Goal: Information Seeking & Learning: Understand process/instructions

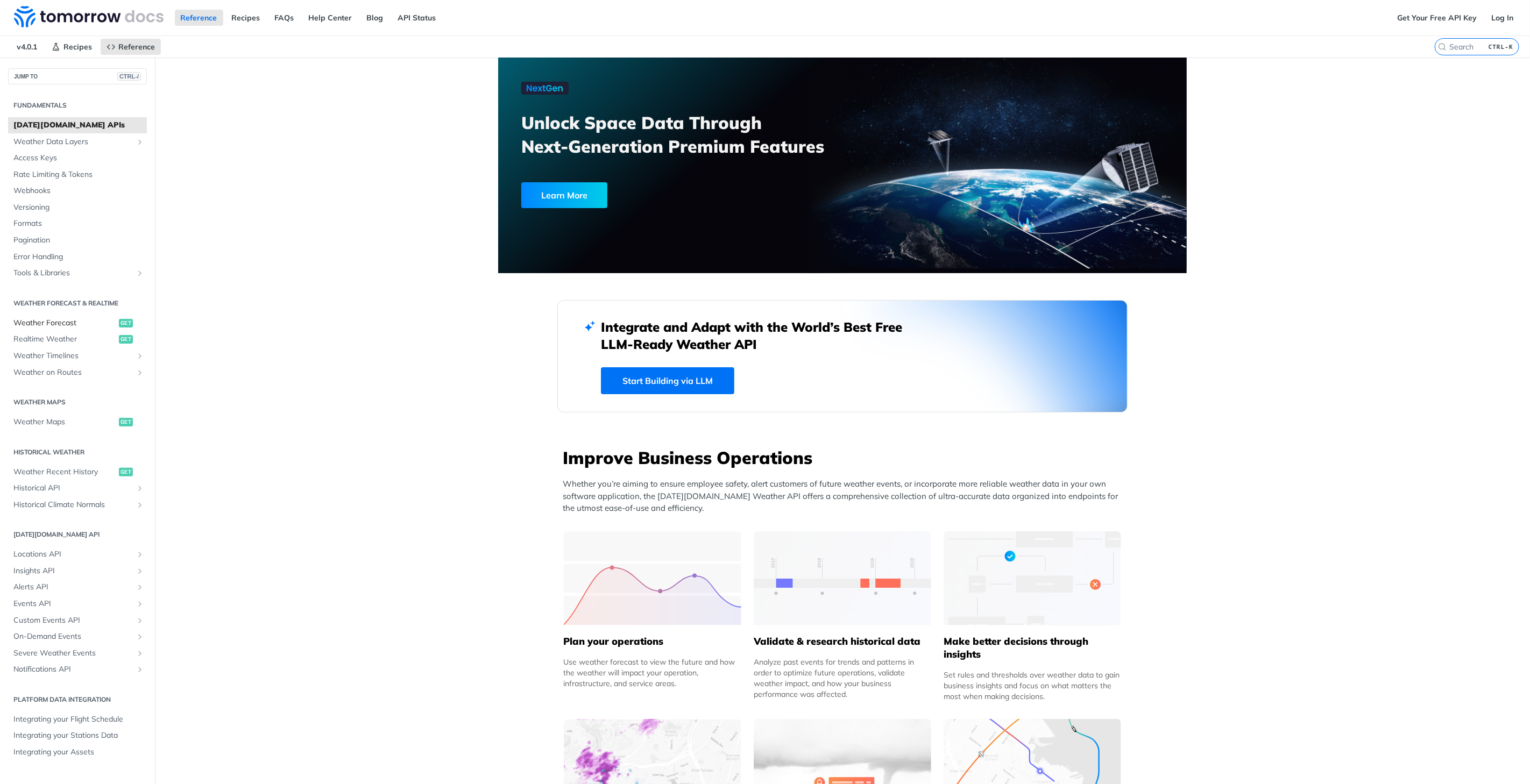
click at [53, 327] on span "Weather Forecast" at bounding box center [65, 323] width 103 height 11
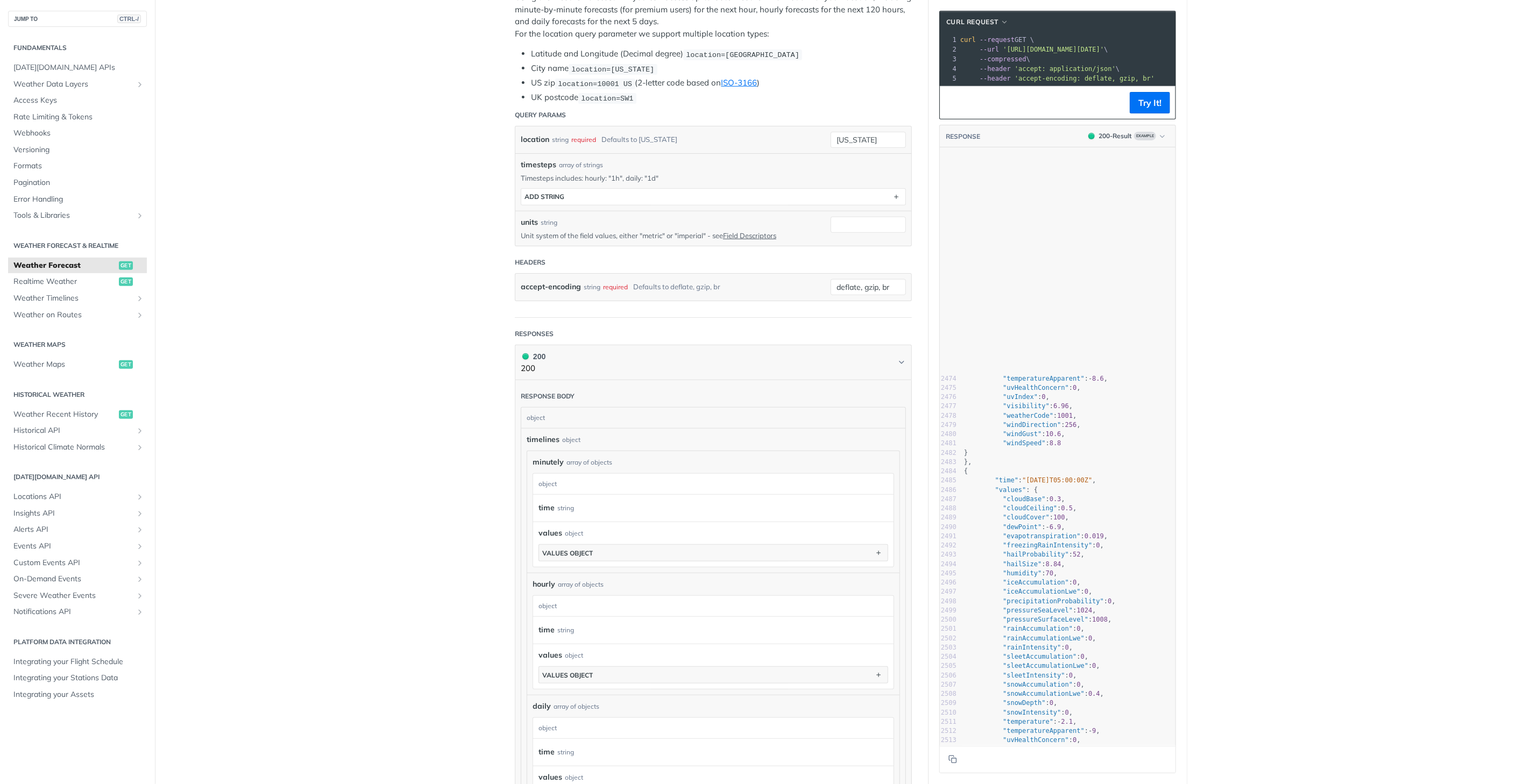
scroll to position [25050, 0]
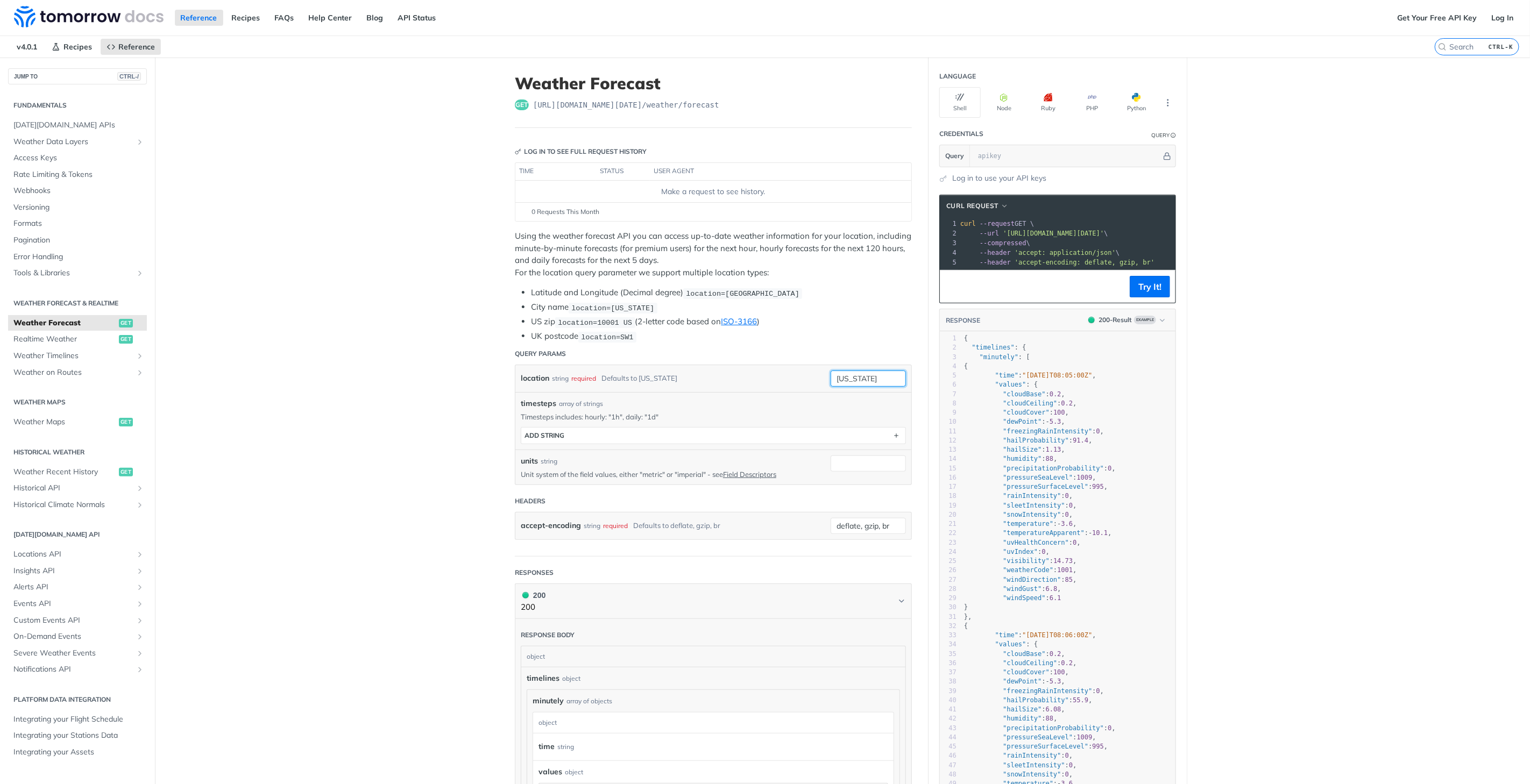
click at [870, 378] on input "[US_STATE]" at bounding box center [868, 379] width 75 height 16
drag, startPoint x: 872, startPoint y: 378, endPoint x: 817, endPoint y: 375, distance: 55.1
click at [817, 375] on div "location string required Defaults to [US_STATE] [US_STATE] required type : stri…" at bounding box center [713, 379] width 385 height 16
click at [707, 362] on header "Query Params" at bounding box center [713, 354] width 397 height 22
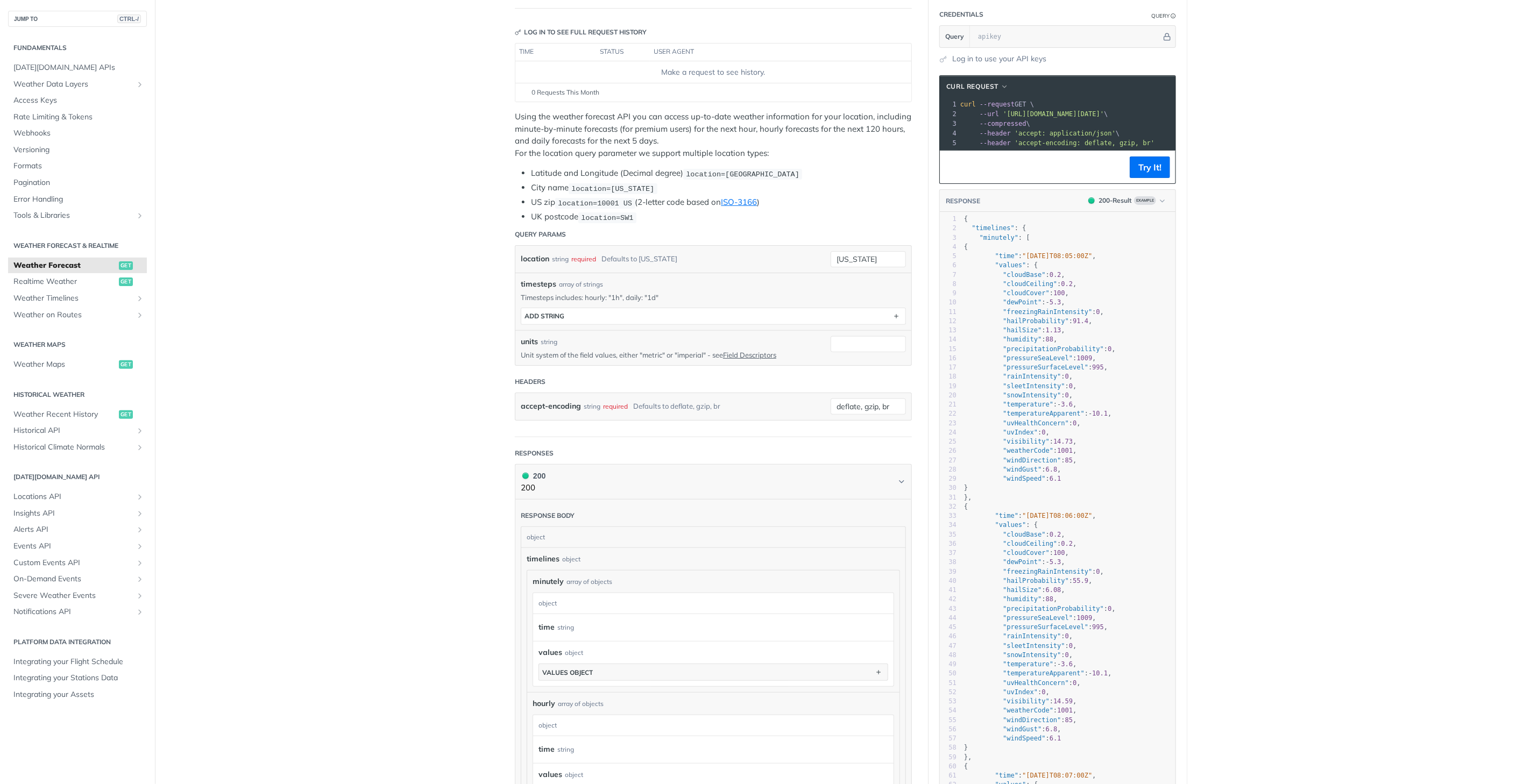
scroll to position [0, 0]
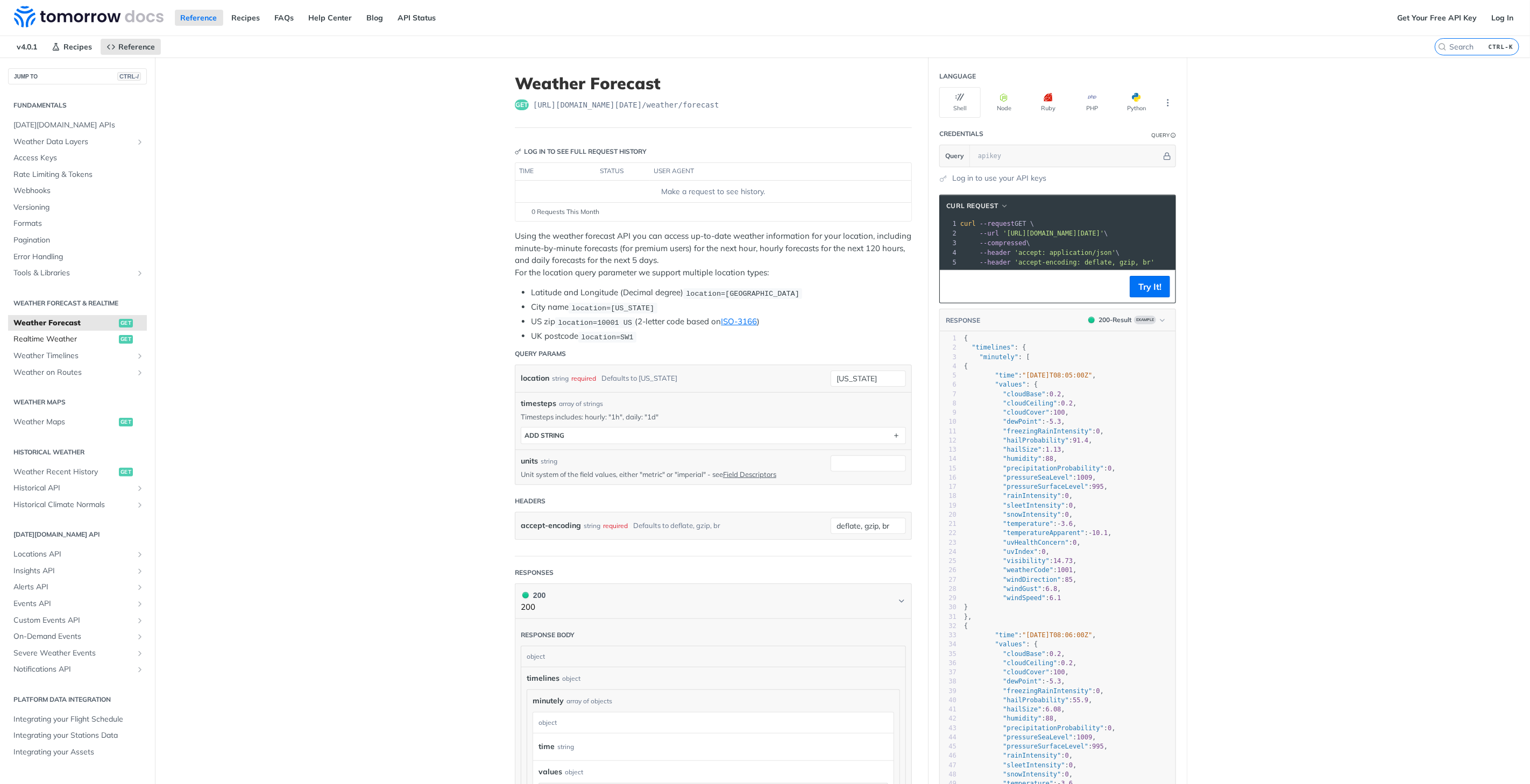
click at [55, 337] on span "Realtime Weather" at bounding box center [65, 339] width 103 height 11
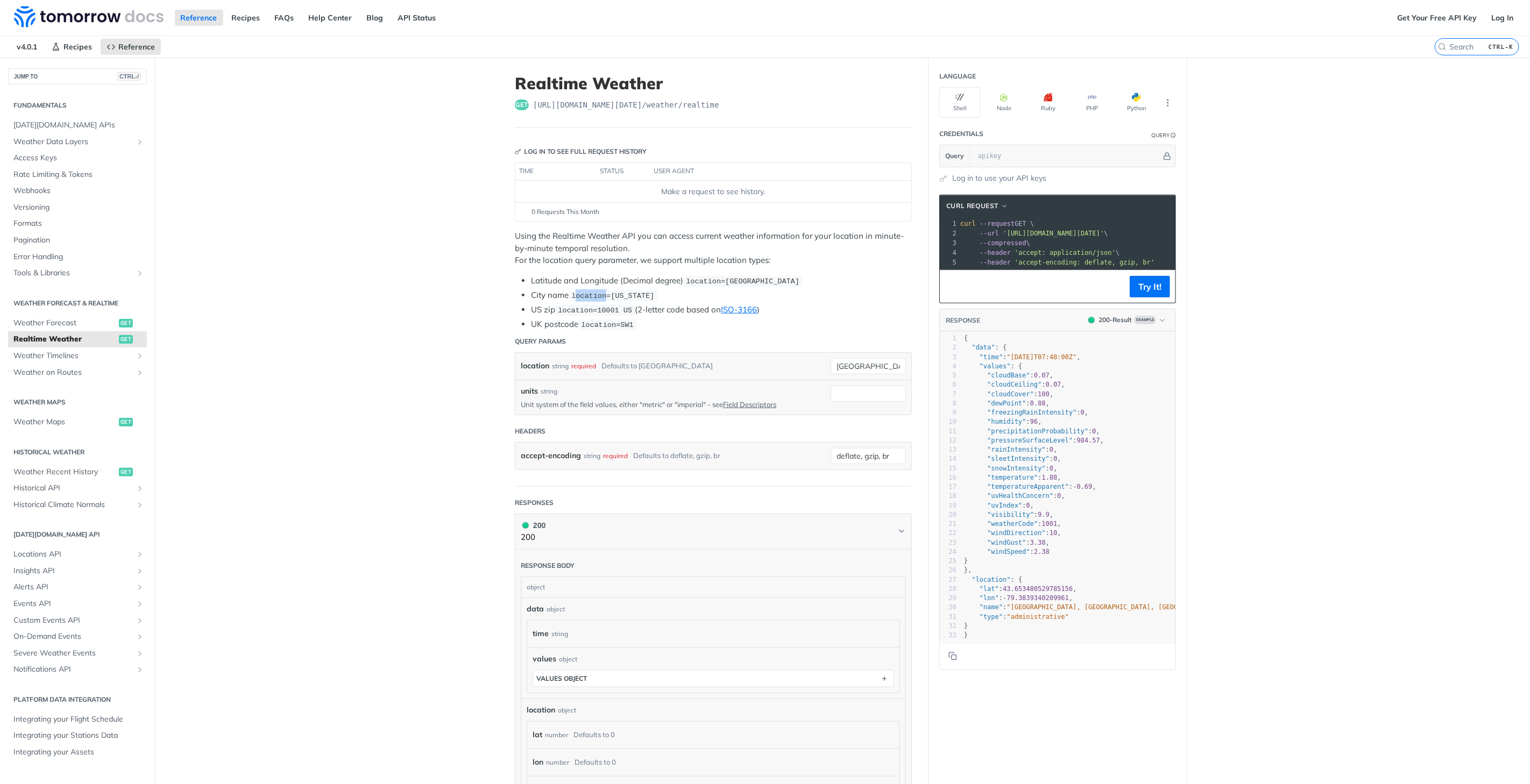
drag, startPoint x: 573, startPoint y: 293, endPoint x: 599, endPoint y: 295, distance: 26.1
click at [599, 295] on span "location=[US_STATE]" at bounding box center [613, 296] width 83 height 8
click at [716, 304] on li "US zip location=10001 US (2-letter code based on ISO-3166 )" at bounding box center [721, 310] width 381 height 12
drag, startPoint x: 684, startPoint y: 282, endPoint x: 810, endPoint y: 288, distance: 126.1
click at [810, 277] on li "Latitude and Longitude (Decimal degree) location=[GEOGRAPHIC_DATA]" at bounding box center [721, 281] width 381 height 12
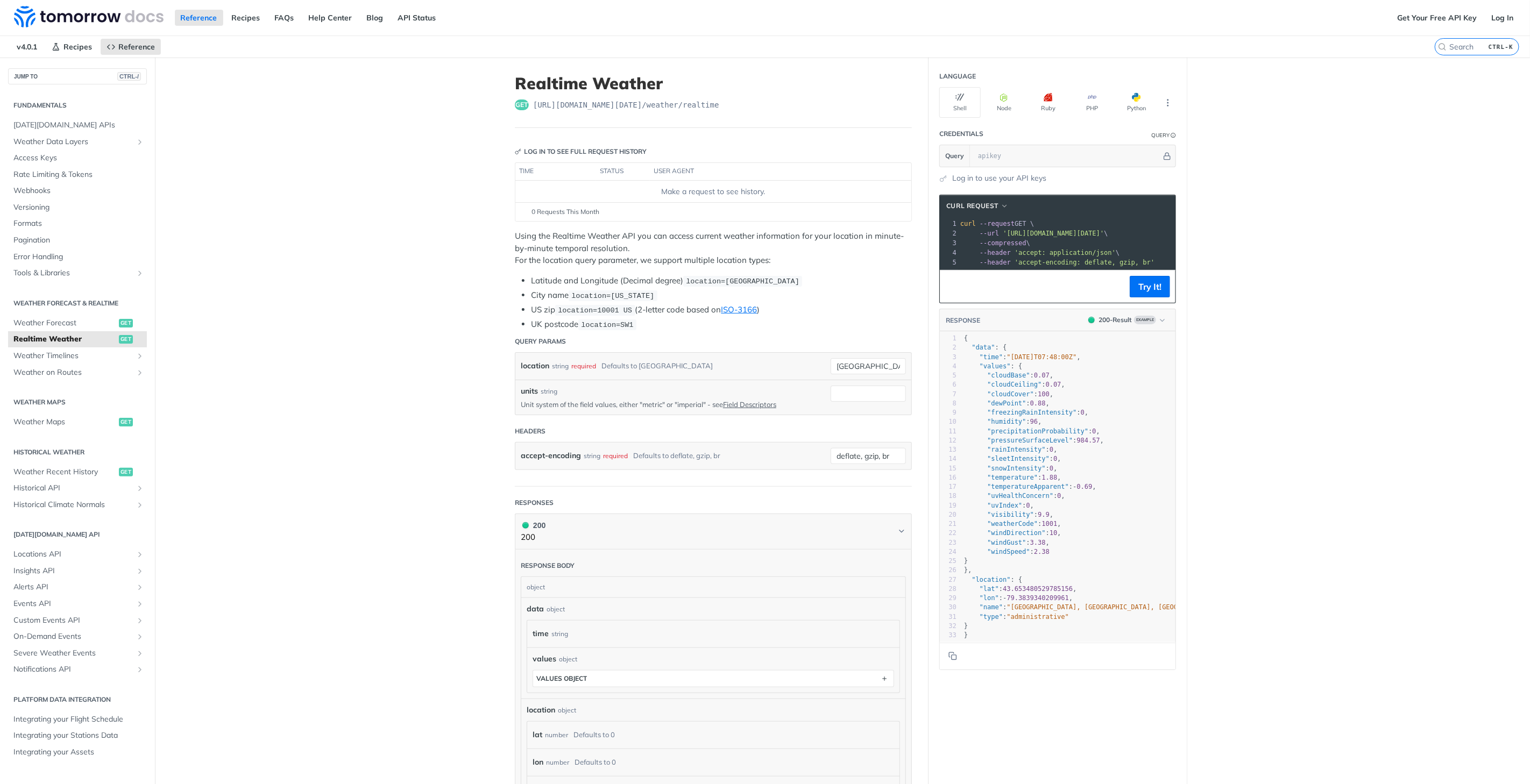
click at [819, 300] on li "City name location=[US_STATE]" at bounding box center [721, 295] width 381 height 12
click at [805, 307] on li "US zip location=10001 US (2-letter code based on ISO-3166 )" at bounding box center [721, 310] width 381 height 12
click at [600, 321] on span "location=SW1" at bounding box center [607, 325] width 52 height 8
click at [793, 293] on li "City name location=[US_STATE]" at bounding box center [721, 295] width 381 height 12
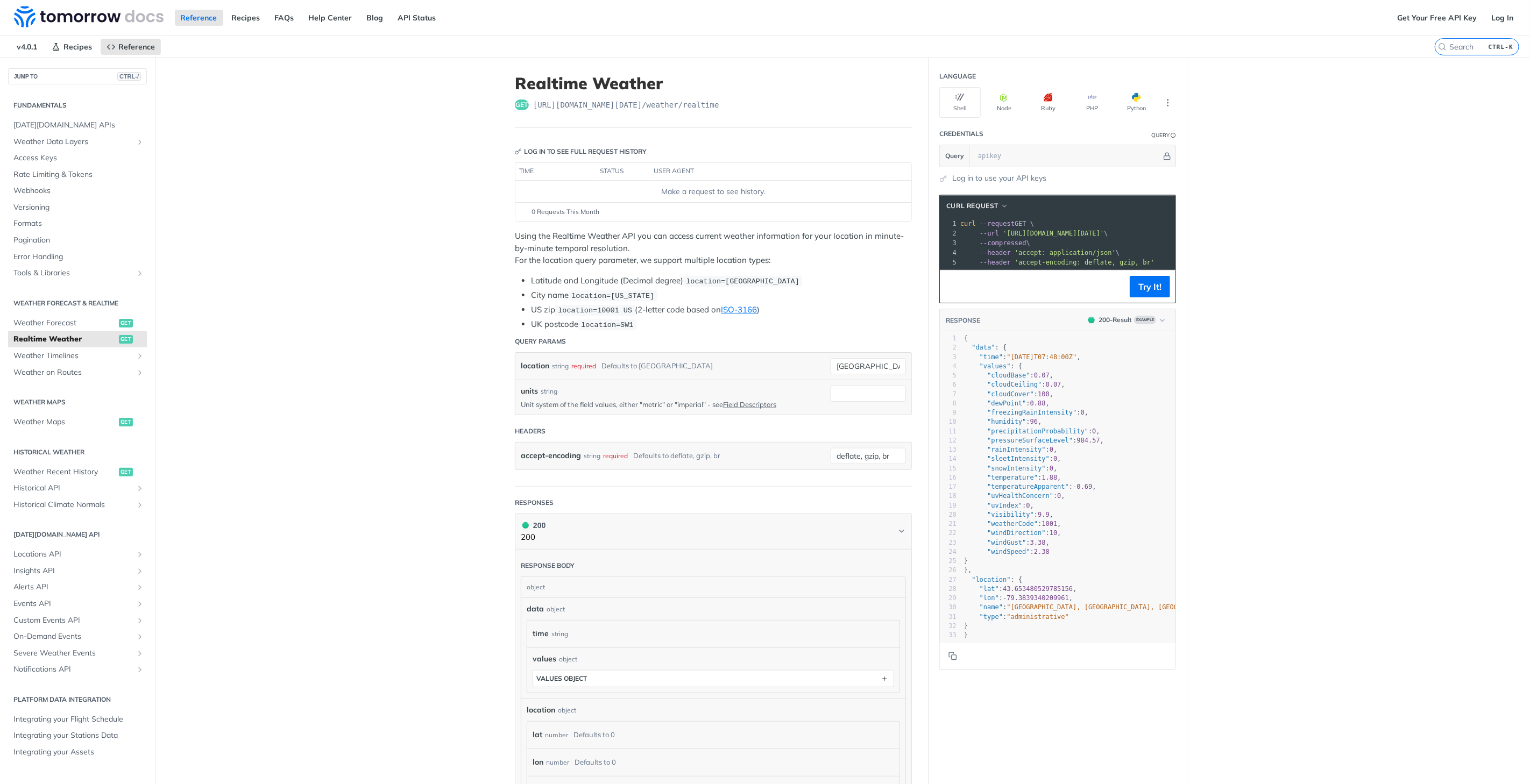
click at [691, 281] on span "location=[GEOGRAPHIC_DATA]" at bounding box center [742, 282] width 113 height 8
click at [799, 299] on li "City name location=[US_STATE]" at bounding box center [721, 295] width 381 height 12
click at [1010, 246] on div "1 curl --request GET \ 2 --url '[URL][DOMAIN_NAME][DATE]' \ 3 --compressed \ 4 …" at bounding box center [1092, 244] width 270 height 49
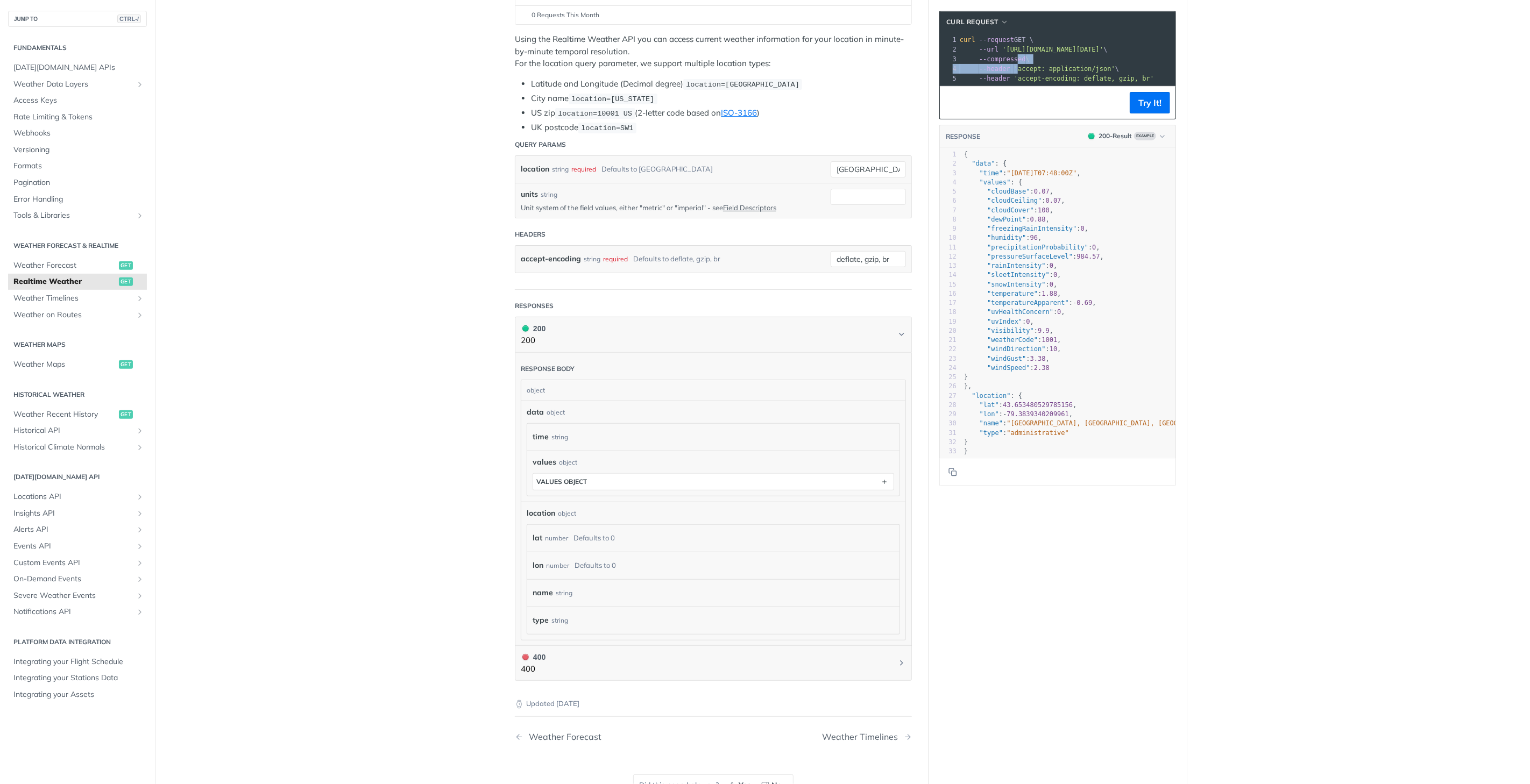
scroll to position [0, 0]
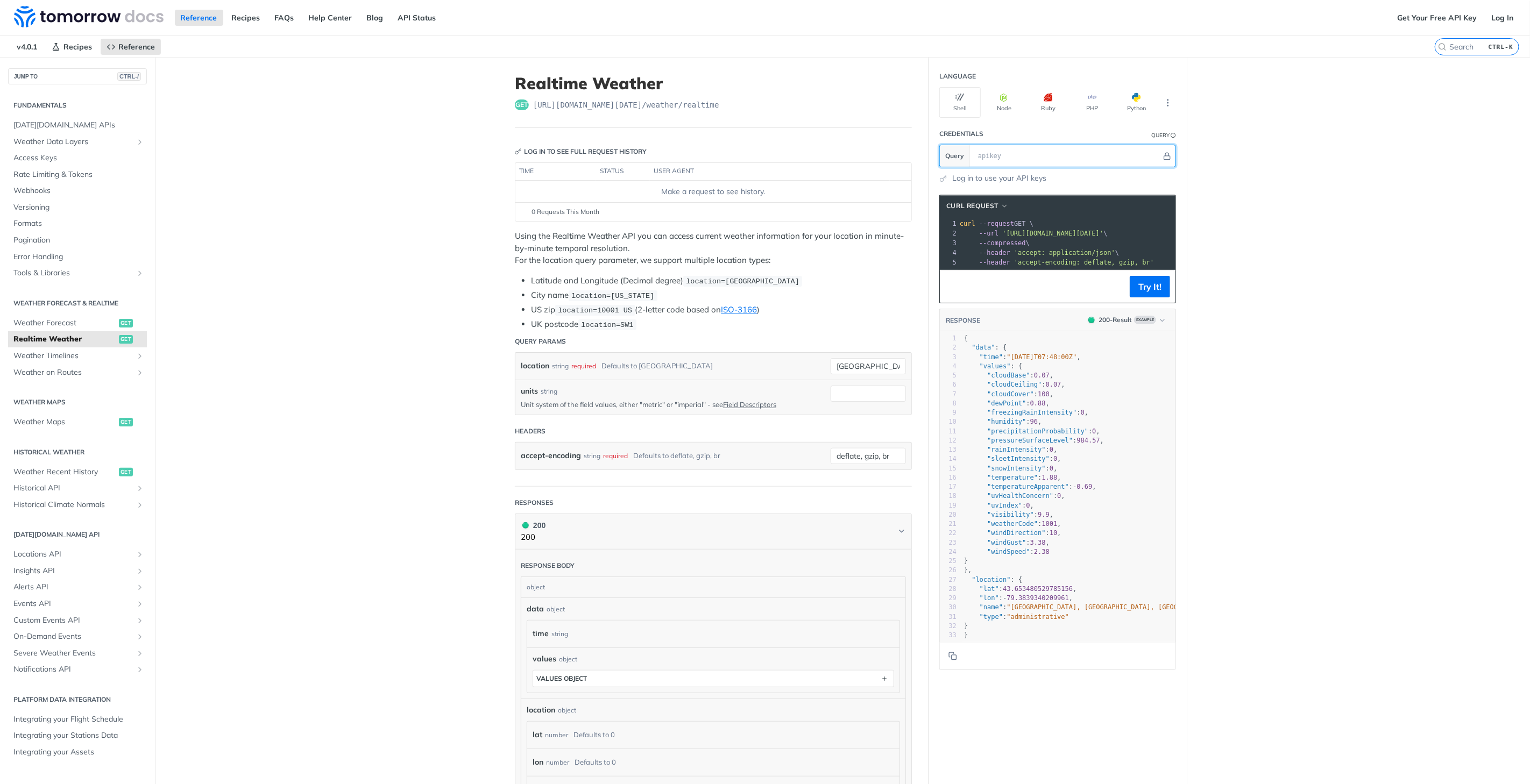
click at [1010, 149] on input "text" at bounding box center [1067, 155] width 189 height 22
paste input "z3nfDV7VK95r24v6ryzPCLTeAwTk1FAW"
type input "z3nfDV7VK95r24v6ryzPCLTeAwTk1FAW"
click at [919, 230] on span "'[URL][DOMAIN_NAME][DATE]'" at bounding box center [868, 233] width 101 height 7
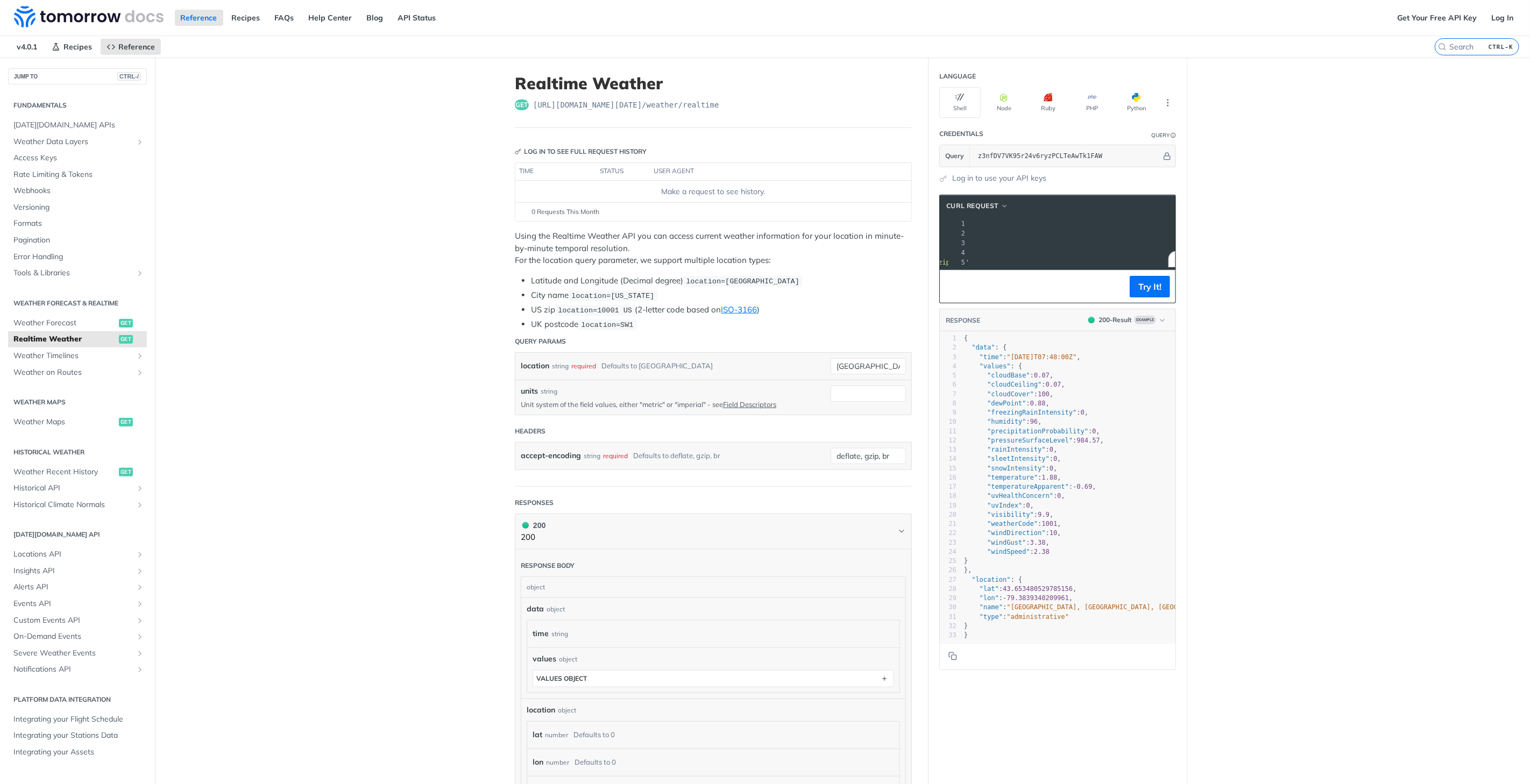
click at [919, 234] on span "'[URL][DOMAIN_NAME][DATE]'" at bounding box center [868, 233] width 101 height 7
click at [919, 231] on span "'[URL][DOMAIN_NAME][DATE]'" at bounding box center [868, 233] width 101 height 7
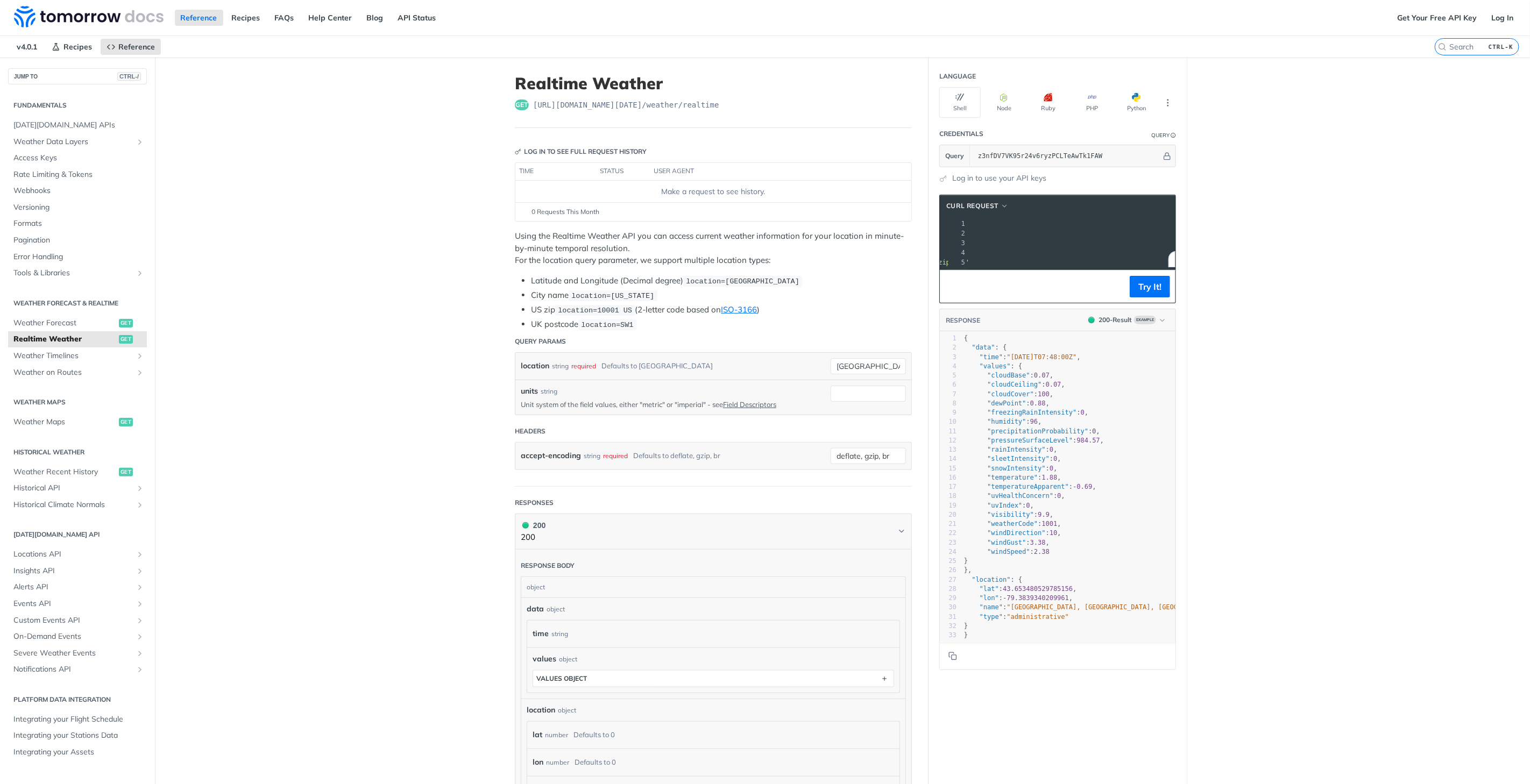
click at [919, 231] on span "'[URL][DOMAIN_NAME][DATE]'" at bounding box center [868, 233] width 101 height 7
click at [1155, 298] on button "Try It!" at bounding box center [1150, 286] width 40 height 22
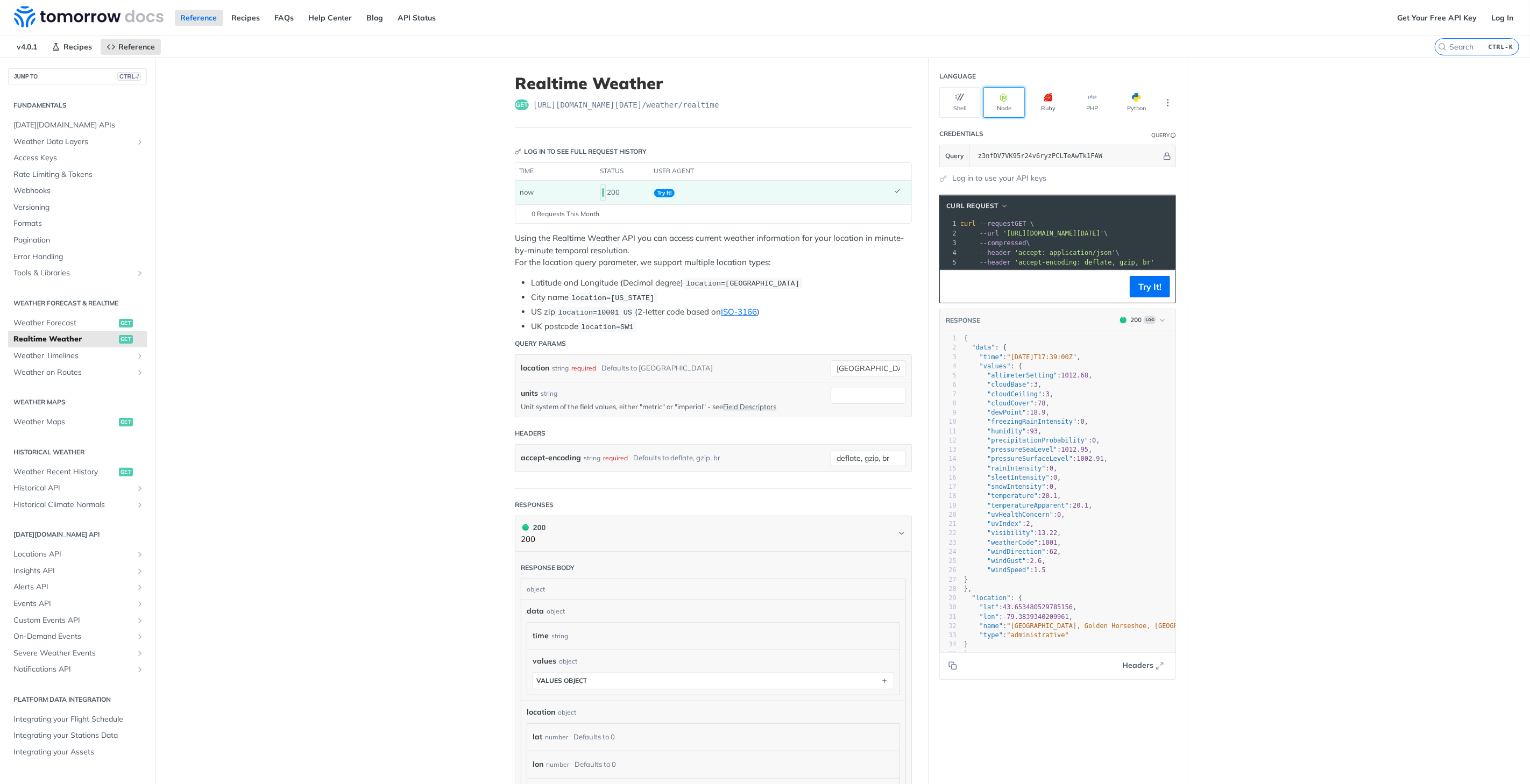
click at [1002, 108] on button "Node" at bounding box center [1004, 103] width 41 height 31
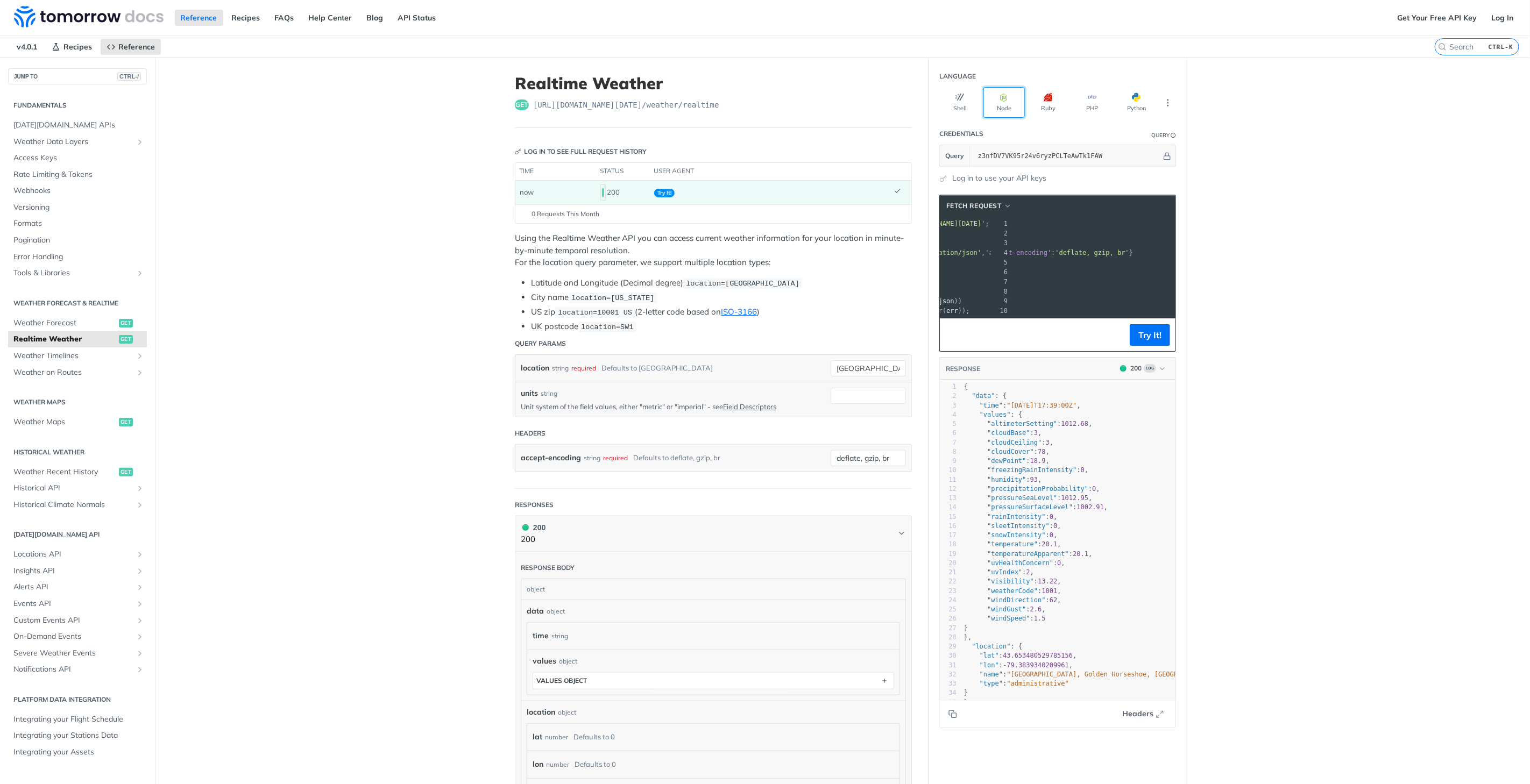
scroll to position [0, 193]
click at [924, 223] on span "'[URL][DOMAIN_NAME][DATE]'" at bounding box center [873, 223] width 101 height 7
click at [1031, 234] on pre "const options = {" at bounding box center [1110, 233] width 411 height 10
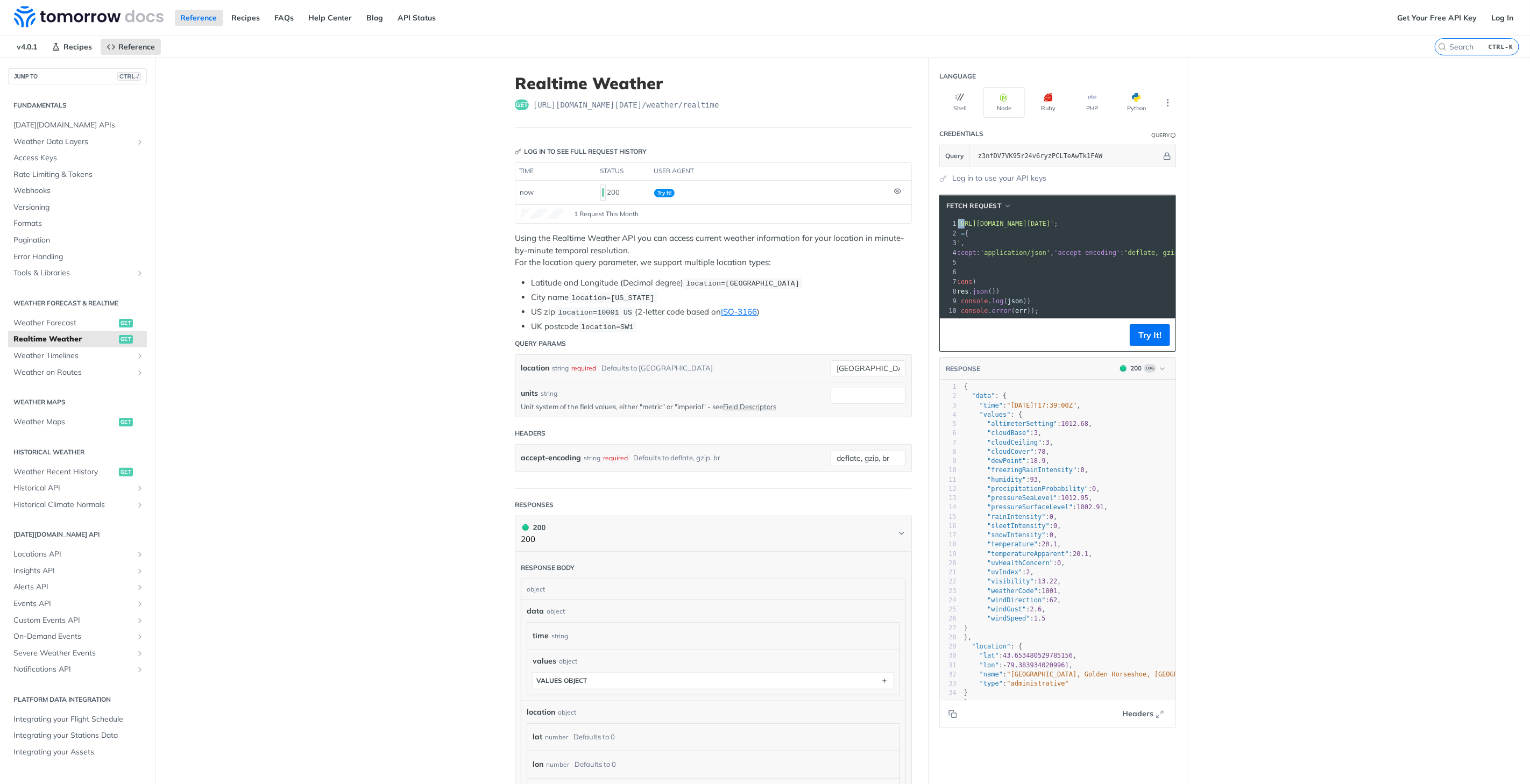
scroll to position [0, 25]
drag, startPoint x: 954, startPoint y: 222, endPoint x: 1020, endPoint y: 228, distance: 66.3
click at [1020, 228] on div "1 const url = '[URL][DOMAIN_NAME][DATE]' ; 2 const options = { 3 method : 'GET'…" at bounding box center [1139, 268] width 411 height 97
click at [983, 224] on span "'[URL][DOMAIN_NAME][DATE]'" at bounding box center [1033, 223] width 101 height 7
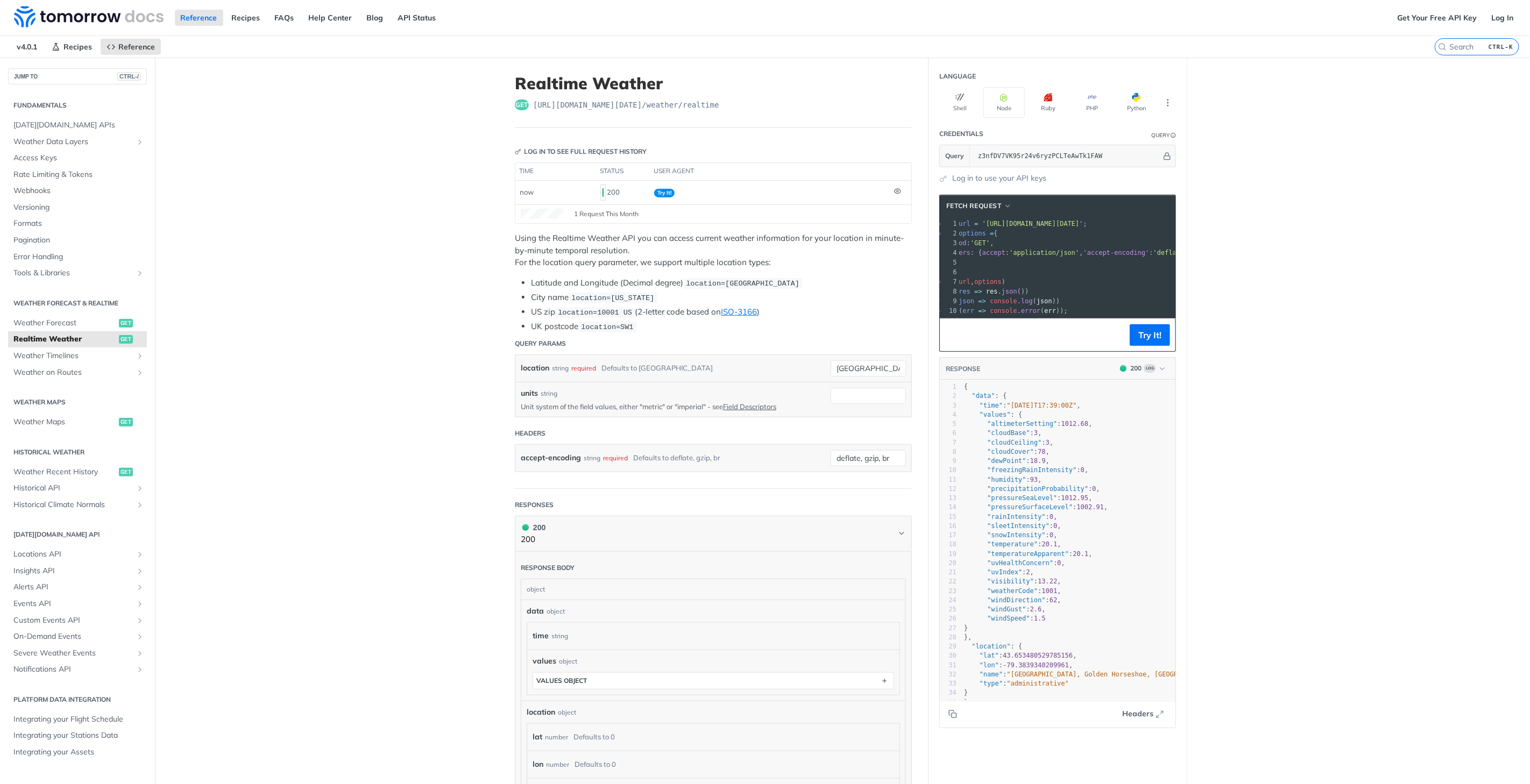
click at [983, 223] on span "'[URL][DOMAIN_NAME][DATE]'" at bounding box center [1033, 223] width 101 height 7
click at [978, 223] on span "const url = '[URL][DOMAIN_NAME][DATE]' ;" at bounding box center [1035, 223] width 151 height 7
click at [1063, 227] on pre "const url = '[URL][DOMAIN_NAME][DATE]' ;" at bounding box center [1164, 224] width 411 height 10
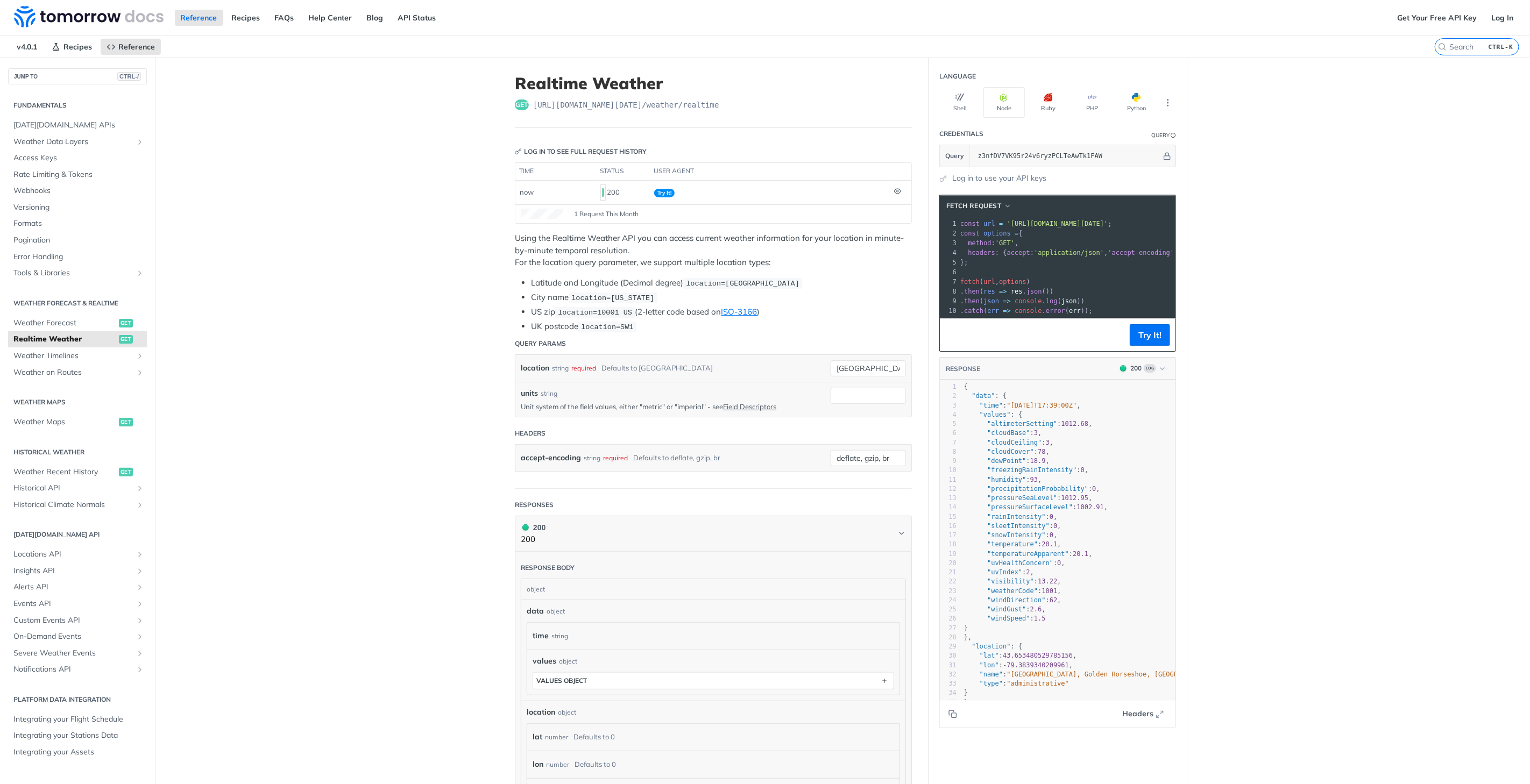
click at [1056, 223] on span "'[URL][DOMAIN_NAME][DATE]'" at bounding box center [1057, 223] width 101 height 7
click at [1007, 222] on span "'[URL][DOMAIN_NAME][DATE]'" at bounding box center [1057, 223] width 101 height 7
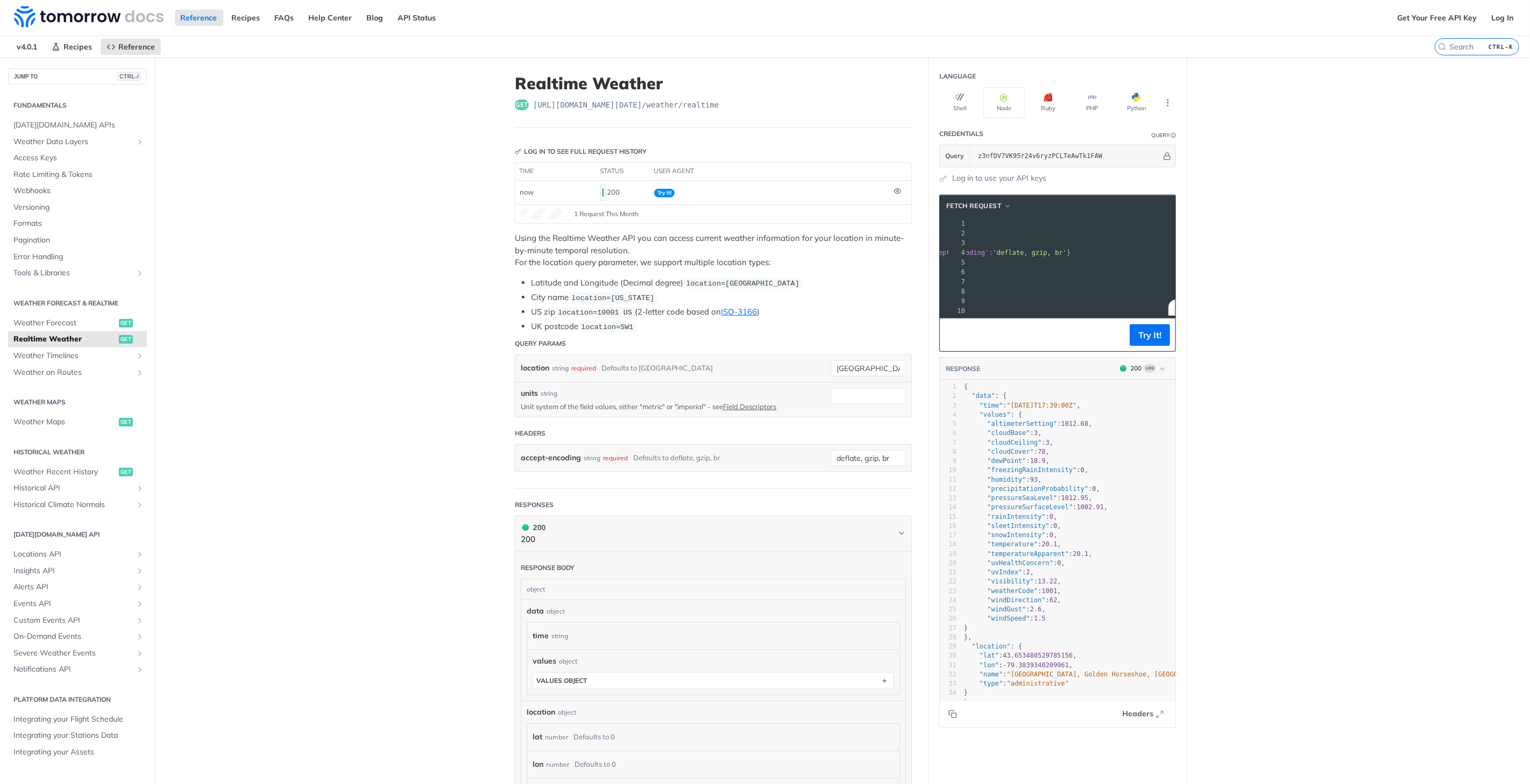
click at [924, 225] on span "'[URL][DOMAIN_NAME][DATE]'" at bounding box center [873, 223] width 101 height 7
drag, startPoint x: 1162, startPoint y: 224, endPoint x: 1004, endPoint y: 219, distance: 158.1
click at [1007, 220] on span "'[URL][DOMAIN_NAME][DATE]'" at bounding box center [1057, 223] width 101 height 7
copy span "[URL][DOMAIN_NAME][DATE]"
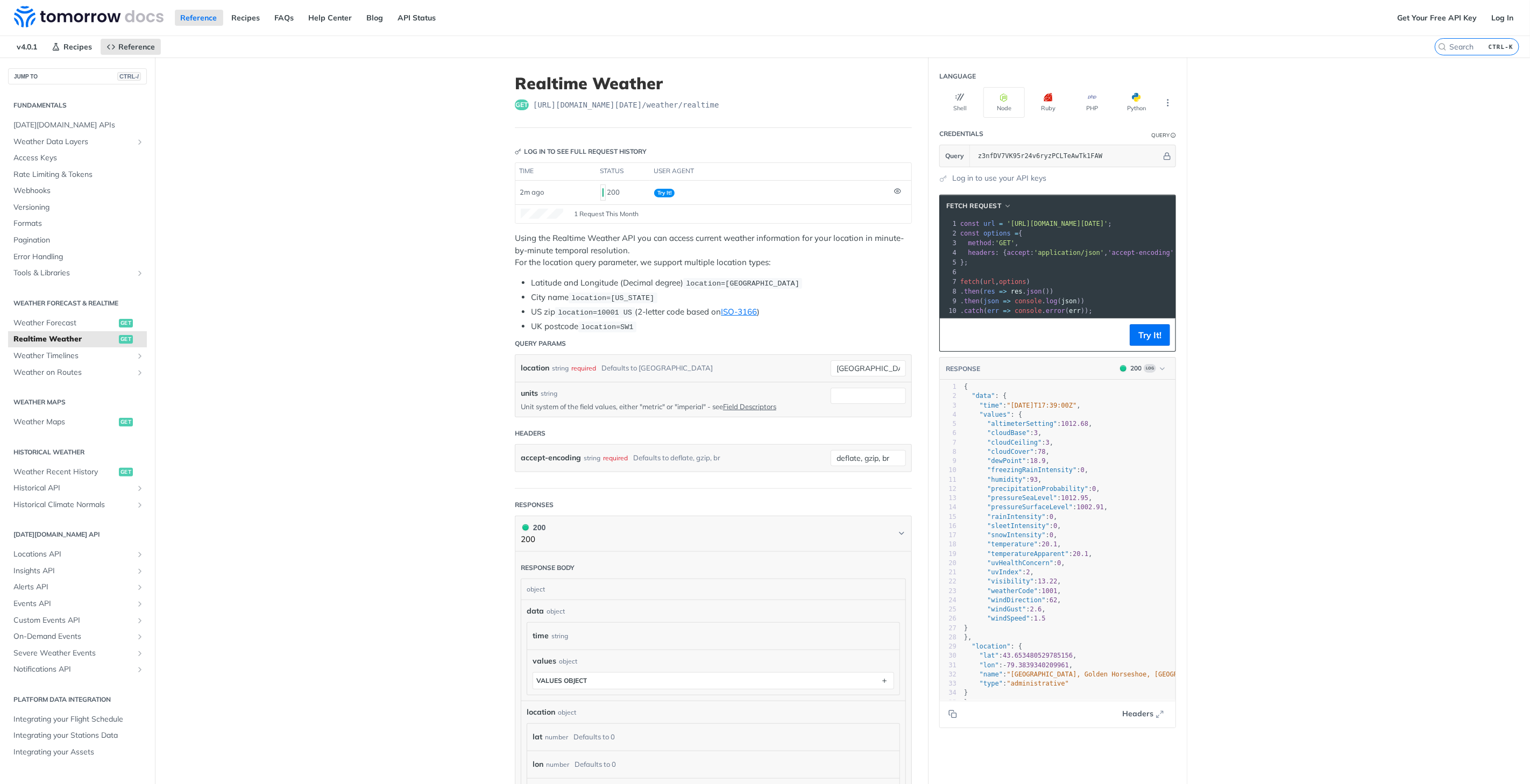
click at [787, 333] on header "Query Params" at bounding box center [713, 343] width 397 height 22
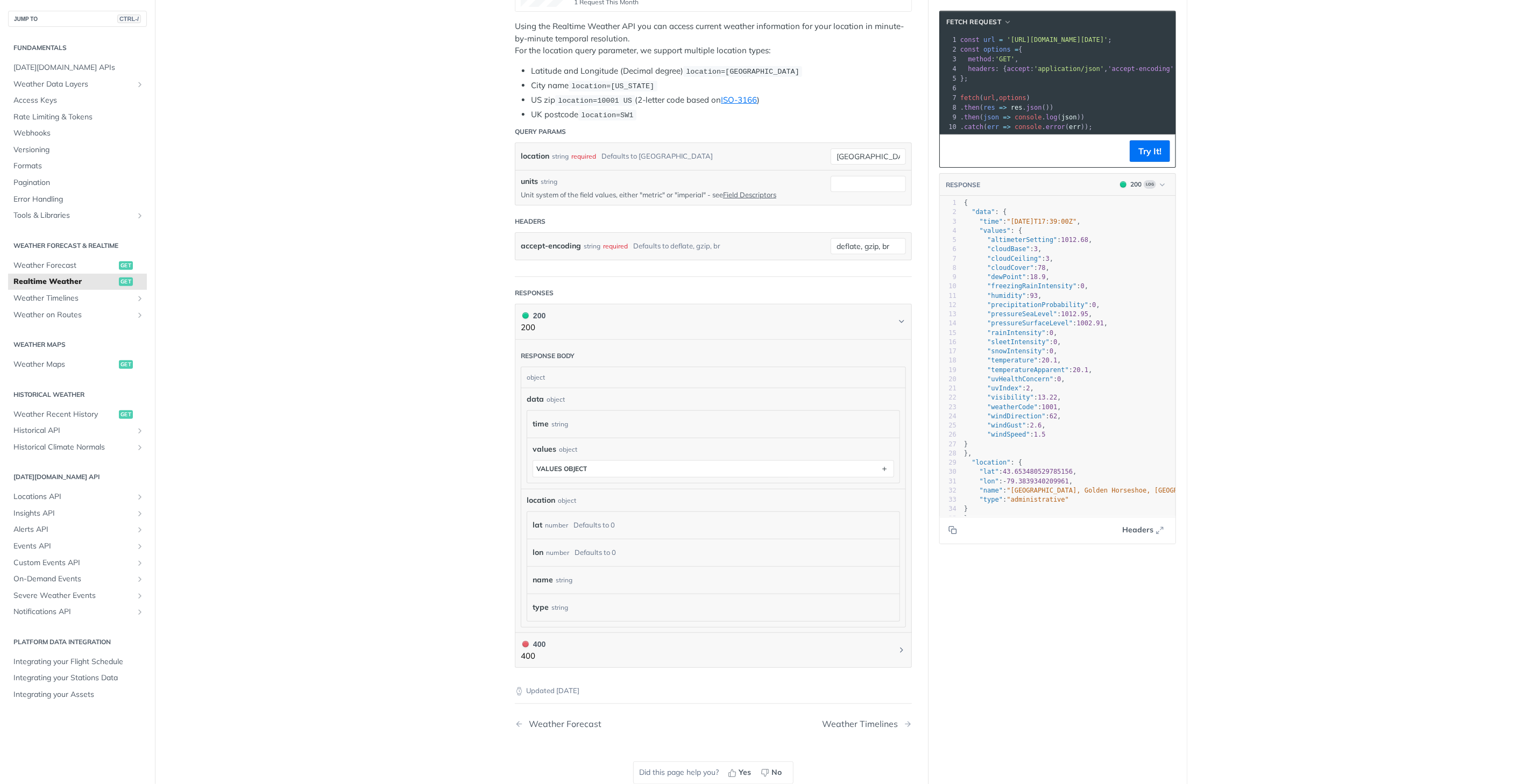
scroll to position [443, 0]
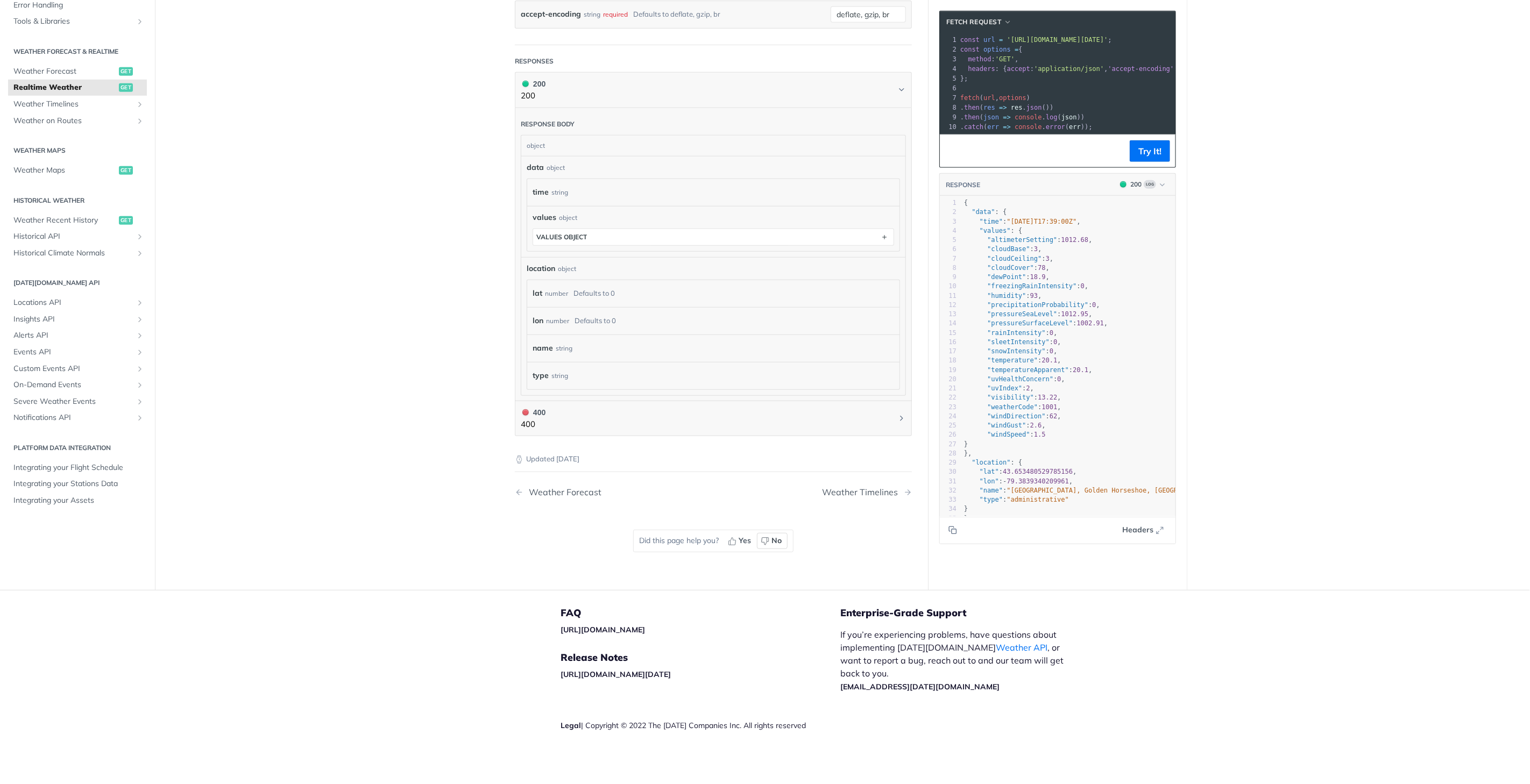
click at [761, 540] on icon "button" at bounding box center [765, 540] width 9 height 9
click at [563, 547] on div "Updated [DATE] Weather Forecast Weather Timelines Did this page help you? Yes N…" at bounding box center [713, 505] width 397 height 138
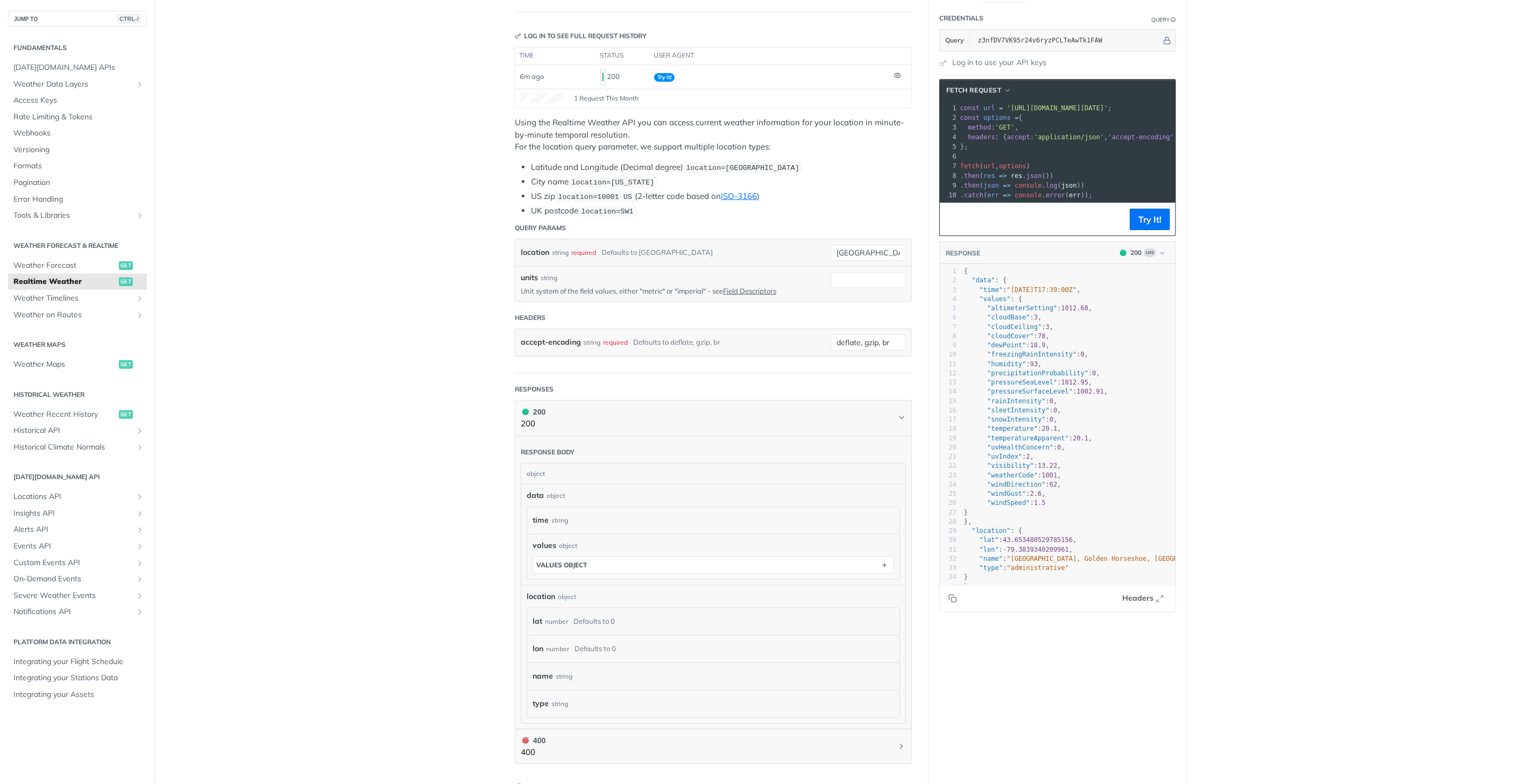
scroll to position [0, 0]
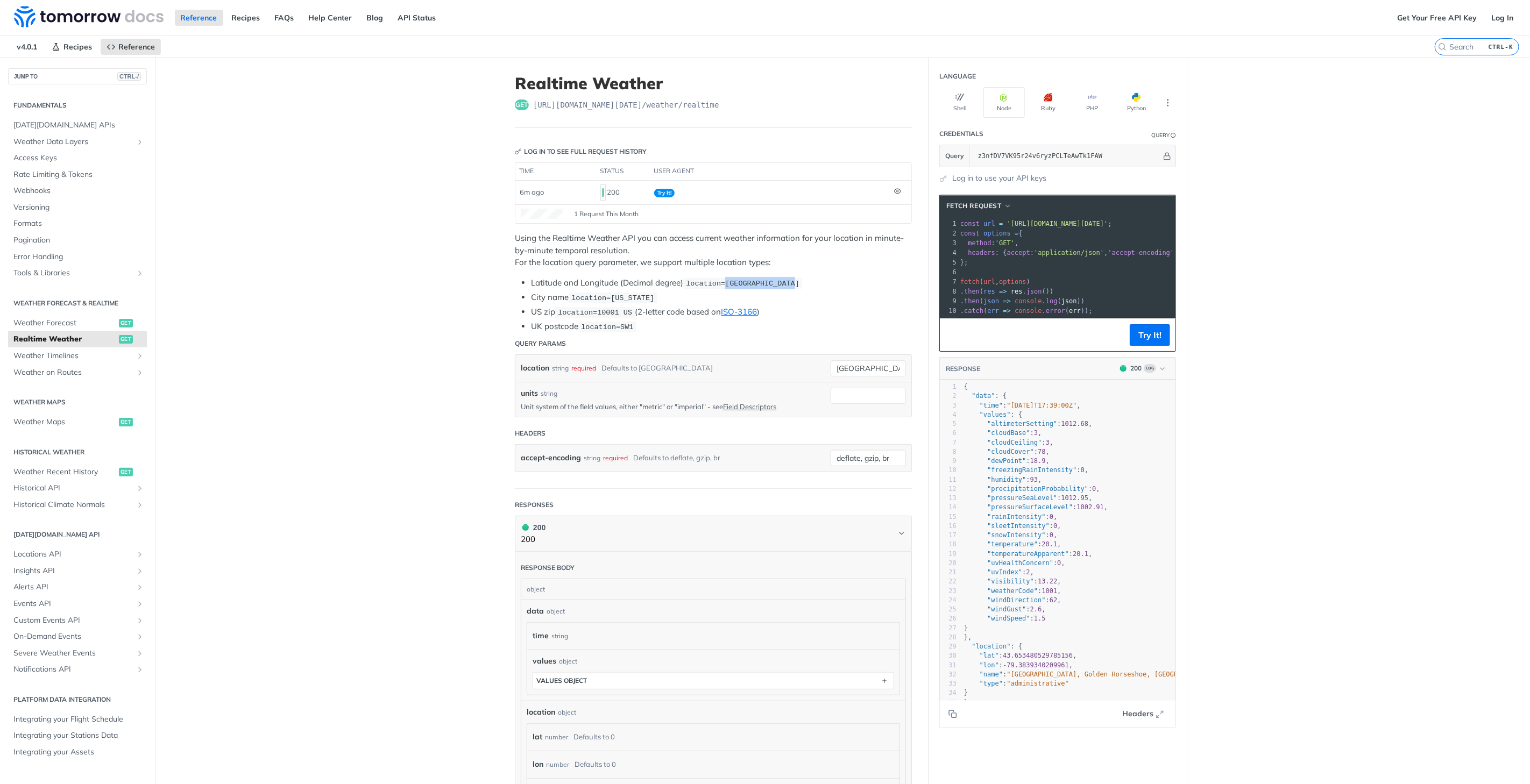
drag, startPoint x: 719, startPoint y: 281, endPoint x: 784, endPoint y: 282, distance: 65.0
click at [784, 282] on span "location=[GEOGRAPHIC_DATA]" at bounding box center [742, 284] width 113 height 8
click at [810, 282] on li "Latitude and Longitude (Decimal degree) location=[GEOGRAPHIC_DATA]" at bounding box center [721, 282] width 381 height 12
drag, startPoint x: 793, startPoint y: 282, endPoint x: 721, endPoint y: 282, distance: 72.0
click at [721, 282] on li "Latitude and Longitude (Decimal degree) location=[GEOGRAPHIC_DATA]" at bounding box center [721, 282] width 381 height 12
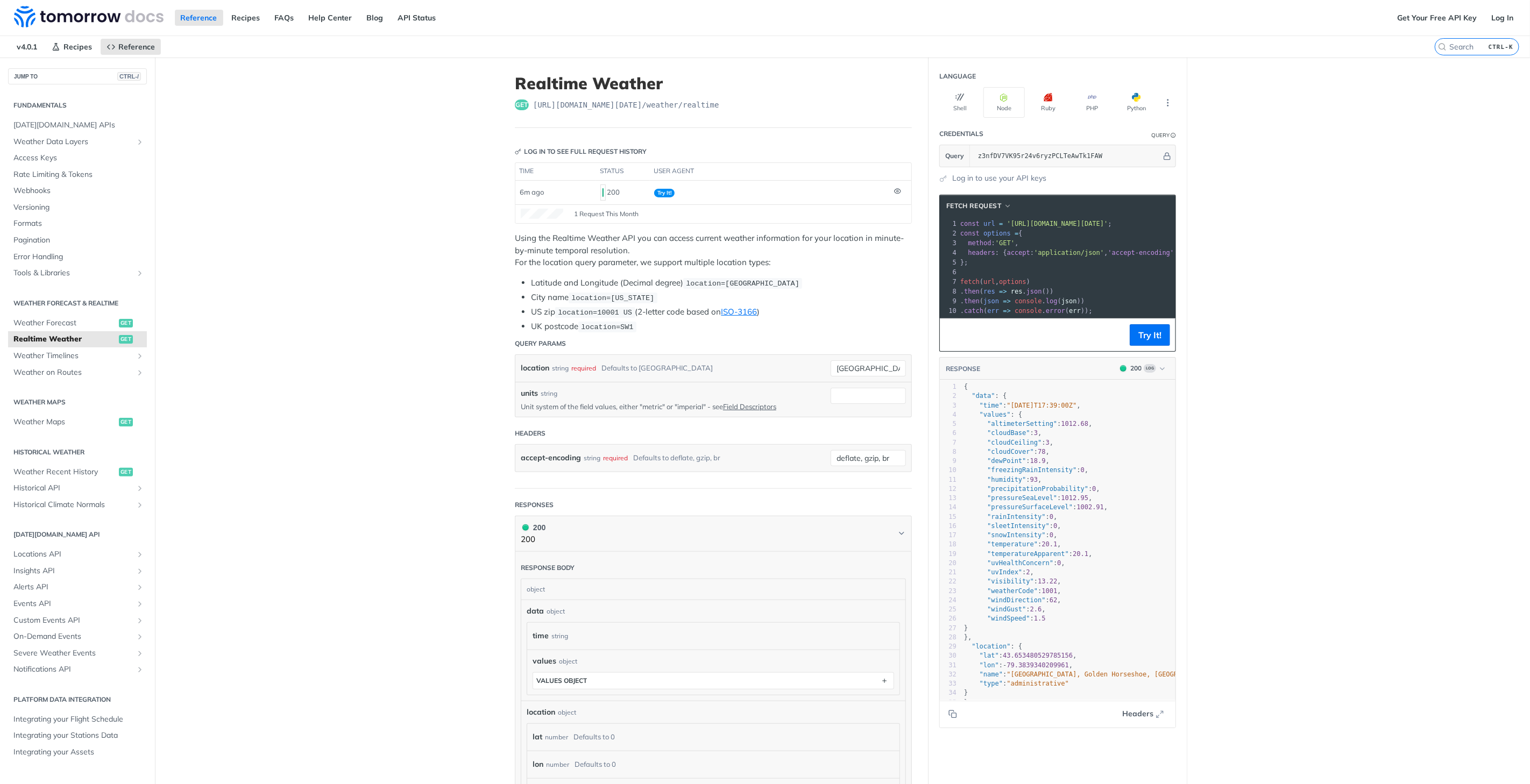
click at [1240, 395] on main "JUMP TO CTRL-/ Fundamentals [DATE][DOMAIN_NAME] APIs Weather Data Layers Core P…" at bounding box center [765, 545] width 1530 height 976
